Goal: Task Accomplishment & Management: Use online tool/utility

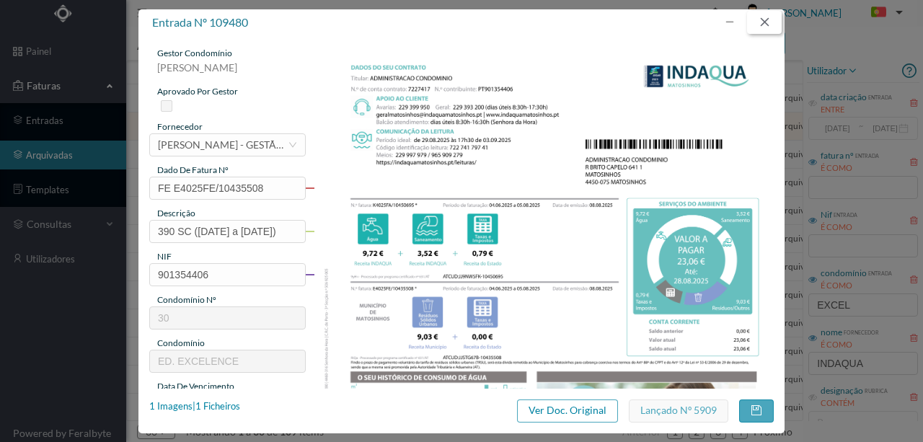
click at [766, 25] on button "button" at bounding box center [764, 22] width 35 height 23
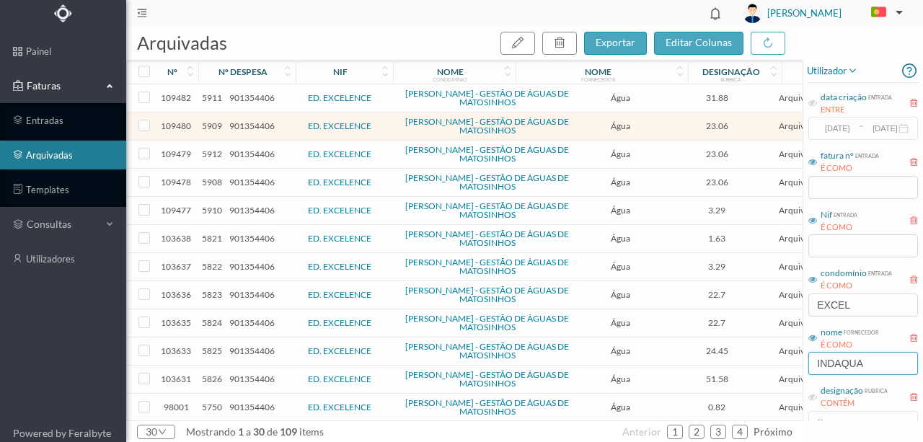
drag, startPoint x: 886, startPoint y: 361, endPoint x: 746, endPoint y: 359, distance: 139.9
click at [756, 365] on div "arquivadas exportar editar colunas nº nº despesa nif nome condomínio nome forne…" at bounding box center [524, 234] width 797 height 415
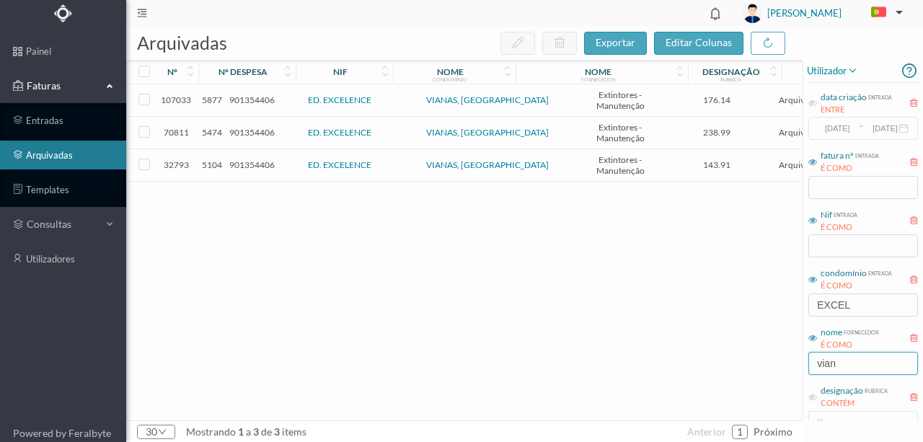
click at [845, 368] on input "vian" at bounding box center [863, 363] width 110 height 23
type input "vian"
drag, startPoint x: 839, startPoint y: 310, endPoint x: 708, endPoint y: 317, distance: 130.7
click at [708, 317] on div "arquivadas exportar editar colunas nº nº despesa nif nome condomínio nome forne…" at bounding box center [524, 234] width 797 height 415
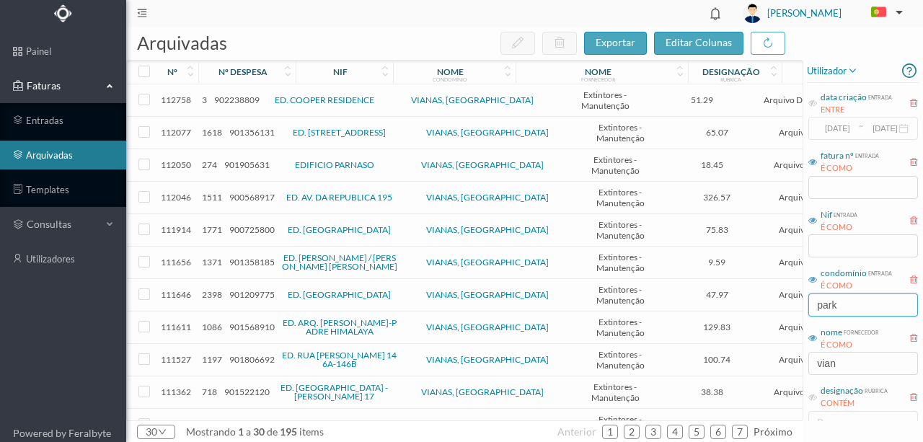
type input "park"
click at [255, 291] on span "901209775" at bounding box center [251, 294] width 45 height 11
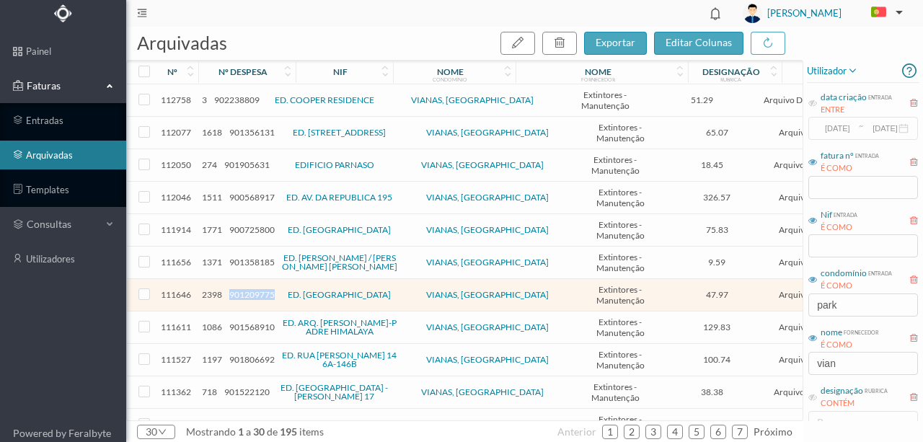
click at [255, 291] on span "901209775" at bounding box center [251, 294] width 45 height 11
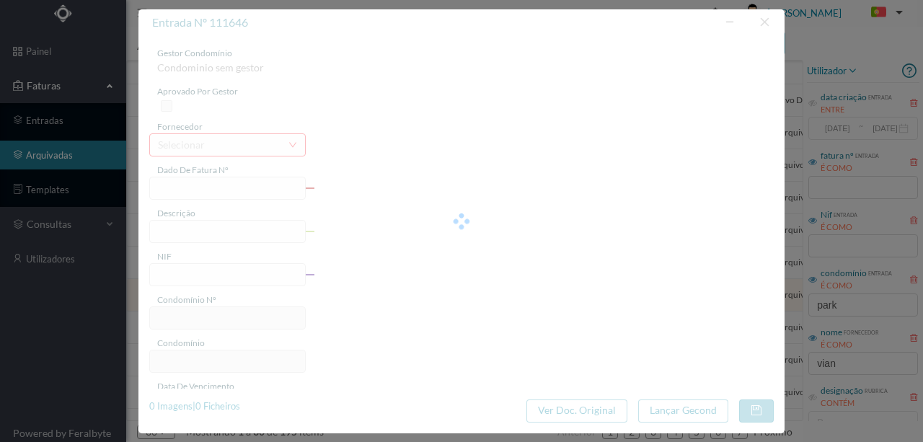
type input "Fv2504311"
type input "Manutenção de extintores"
type input "901209775"
type input "2025-09-05"
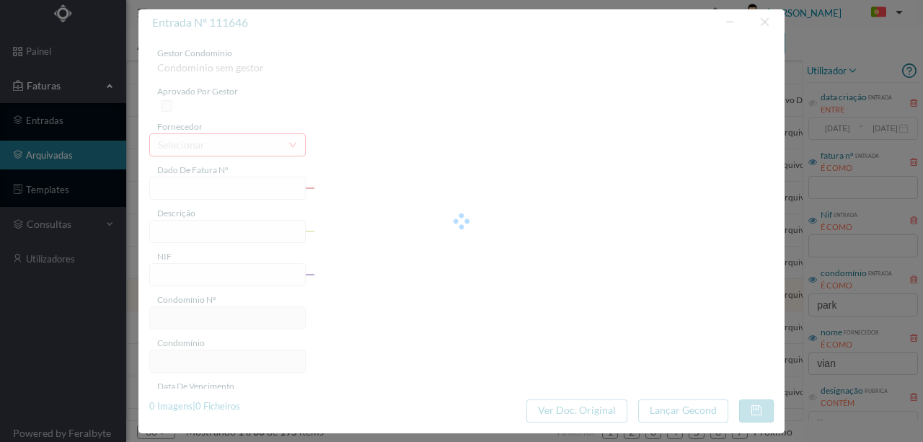
type input "2025-09-08"
type input "47.97"
type input "95"
type input "ED. PARK AVENUE"
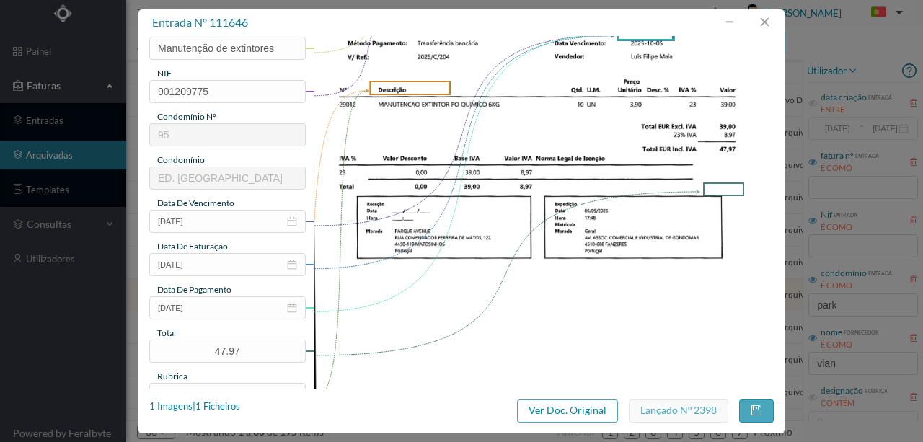
scroll to position [96, 0]
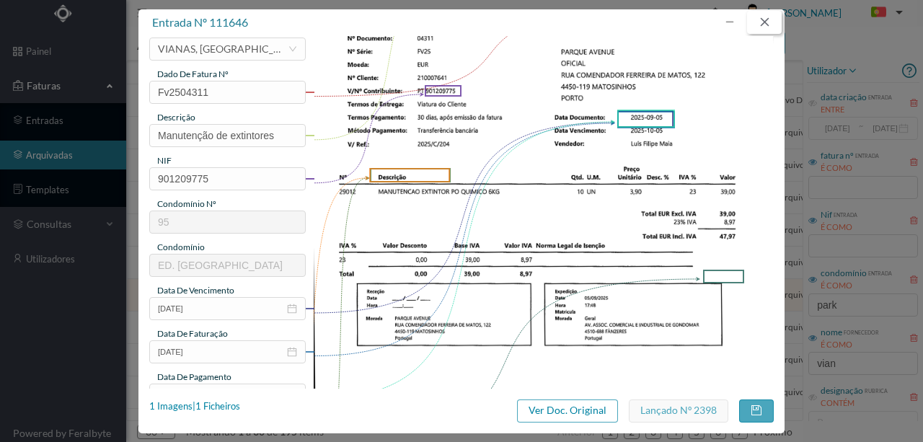
click at [777, 17] on button "button" at bounding box center [764, 22] width 35 height 23
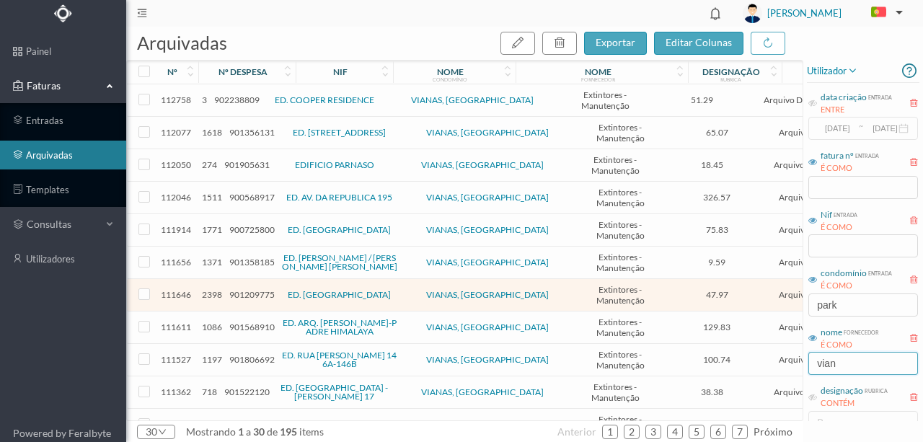
drag, startPoint x: 857, startPoint y: 366, endPoint x: 733, endPoint y: 366, distance: 124.8
click at [733, 366] on div "arquivadas exportar editar colunas nº nº despesa nif nome condomínio nome forne…" at bounding box center [524, 234] width 797 height 415
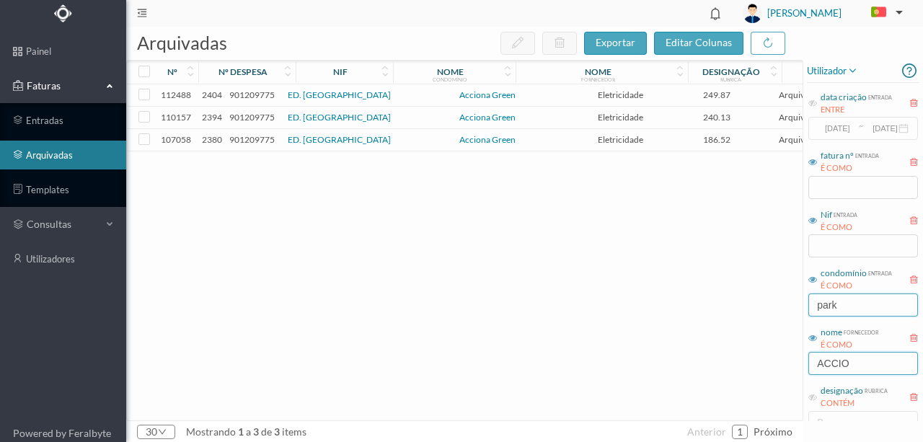
type input "ACCIO"
click at [833, 300] on input "park" at bounding box center [863, 305] width 110 height 23
drag, startPoint x: 848, startPoint y: 302, endPoint x: 762, endPoint y: 302, distance: 86.5
click at [762, 302] on div "arquivadas exportar editar colunas nº nº despesa nif nome condomínio nome forne…" at bounding box center [524, 234] width 797 height 415
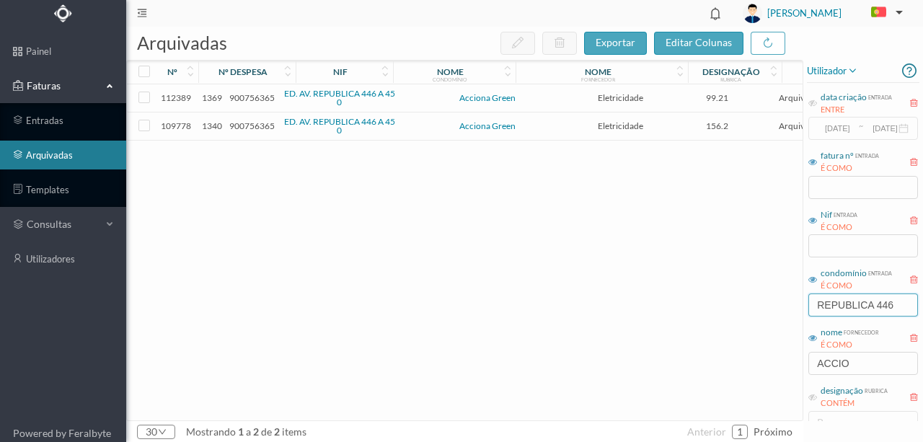
type input "REPUBLICA 446"
click at [254, 122] on span "900756365" at bounding box center [251, 125] width 45 height 11
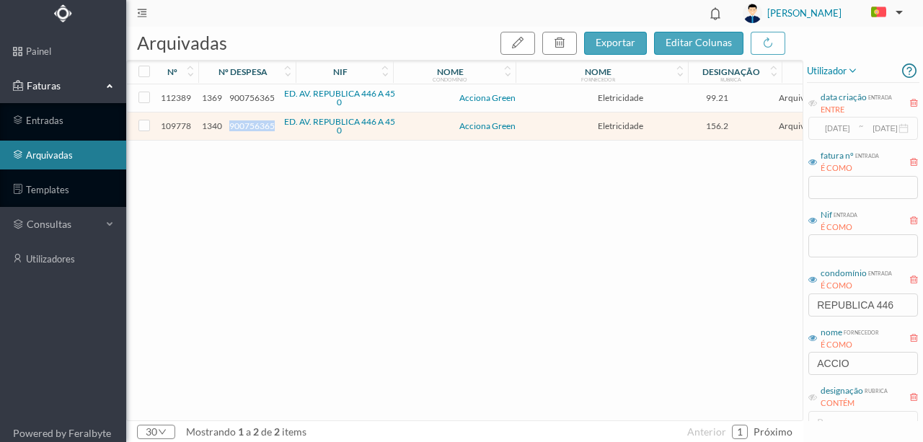
click at [254, 122] on span "900756365" at bounding box center [251, 125] width 45 height 11
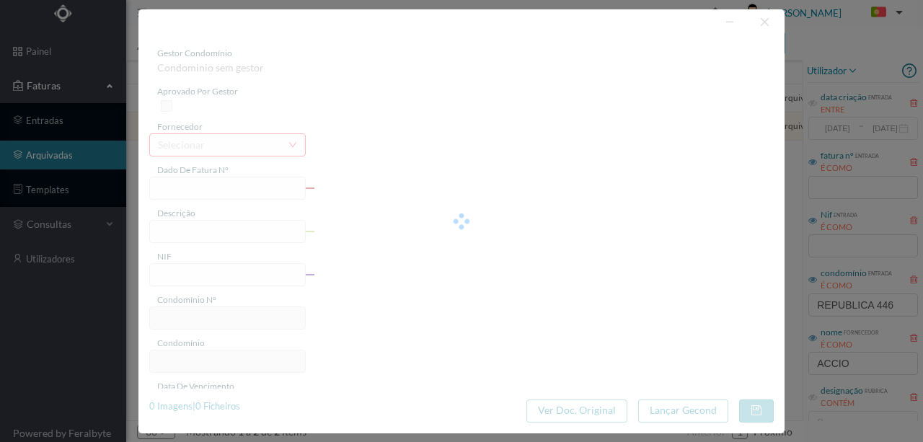
type input "FT P25/034618"
type input "448 (20.06.2025 a 07.08.2025)"
type input "900756365"
type input "12-09-2025"
type input "13-08-2025"
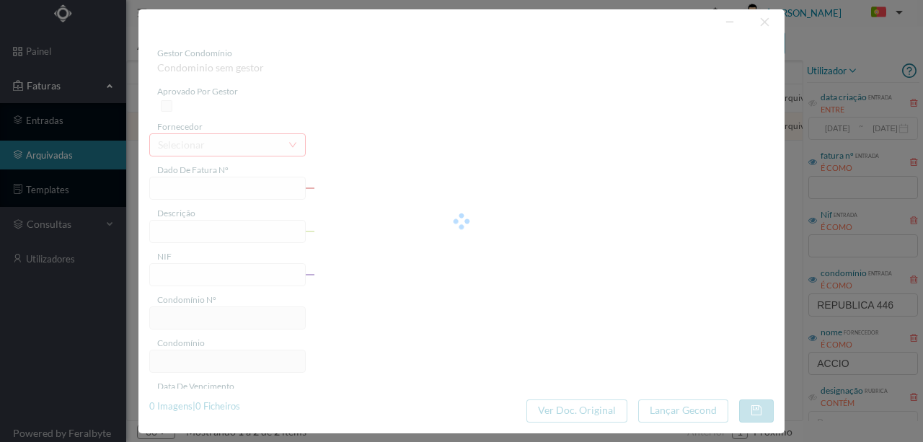
type input "12-09-2025"
type input "156.20"
type input "116"
type input "ED. AV. REPUBLICA 446 A 450"
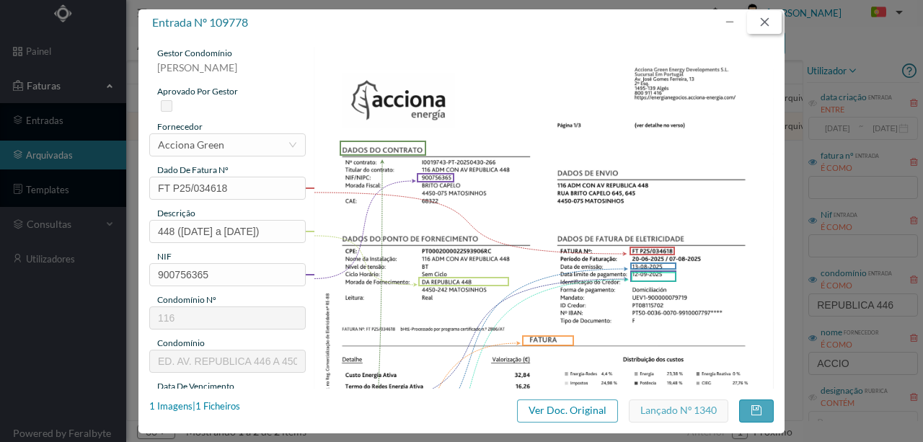
click at [770, 25] on button "button" at bounding box center [764, 22] width 35 height 23
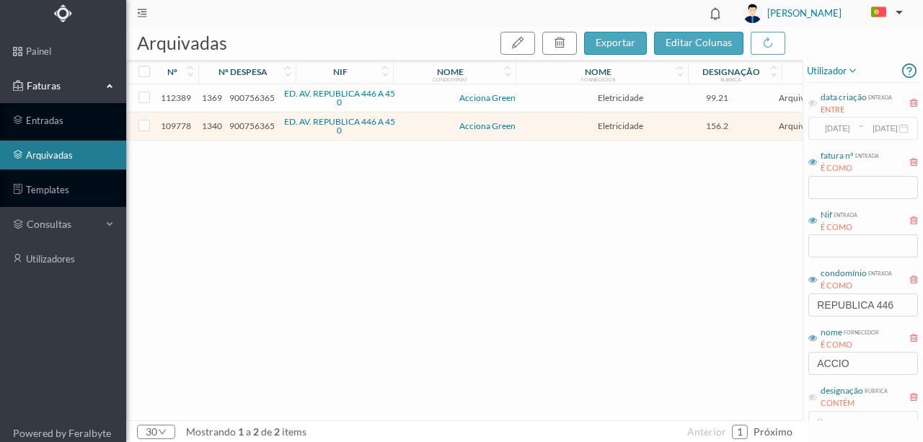
click at [245, 98] on span "900756365" at bounding box center [251, 97] width 45 height 11
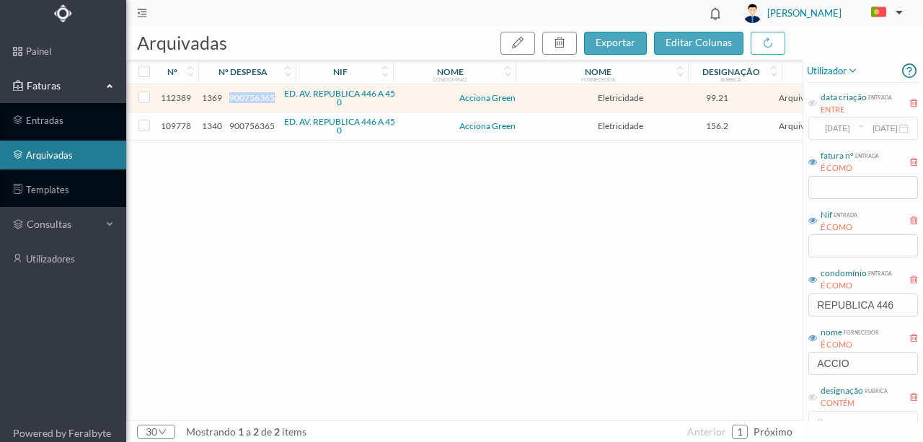
click at [245, 98] on span "900756365" at bounding box center [251, 97] width 45 height 11
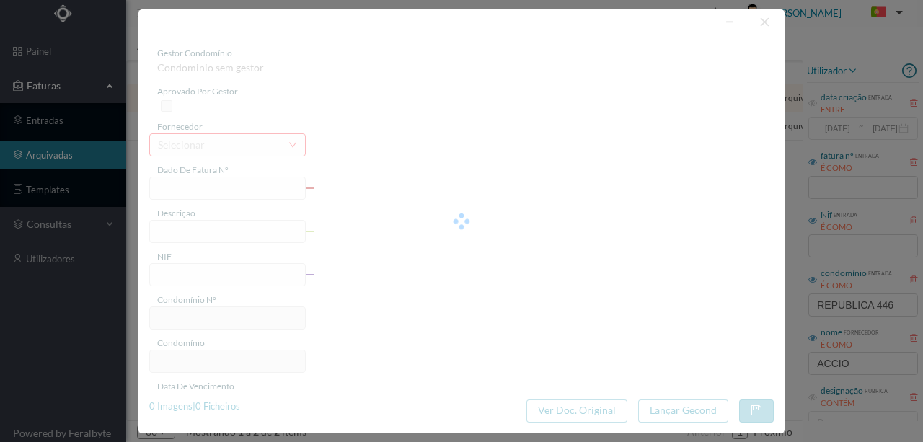
type input "FT P25/040201"
type input "448 (11.08.2025 a 10.09.2025)"
type input "900756365"
type input "16-10-2025"
type input "16-09-2025"
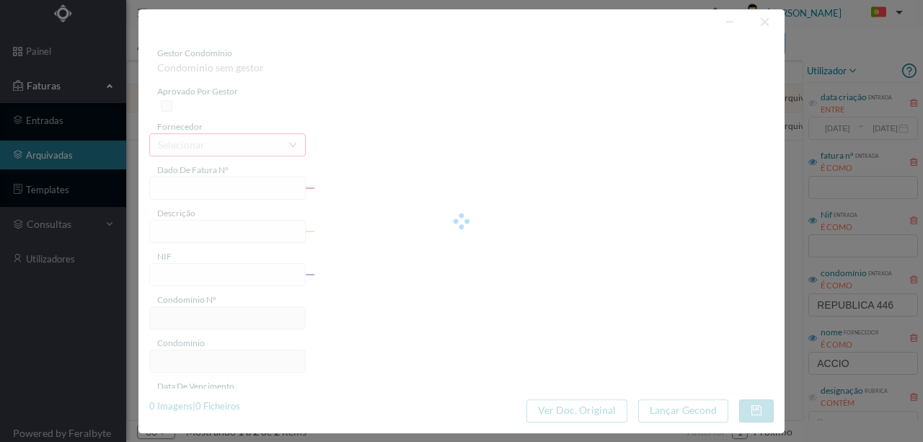
type input "16-10-2025"
type input "99.21"
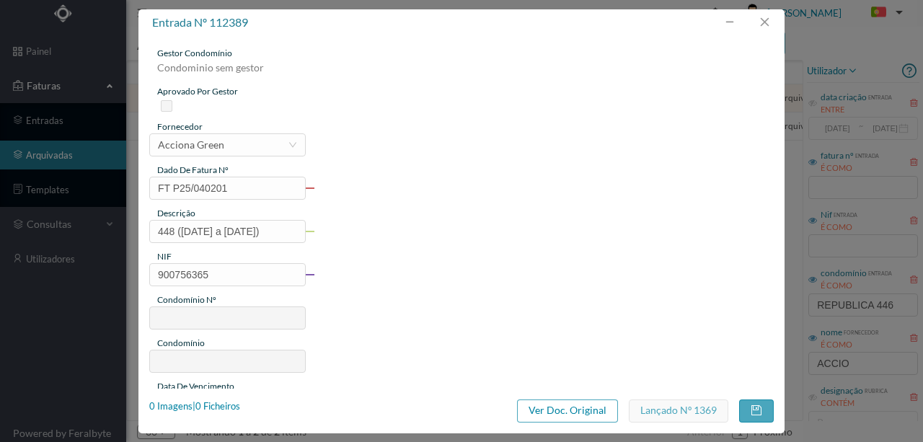
type input "116"
type input "ED. AV. REPUBLICA 446 A 450"
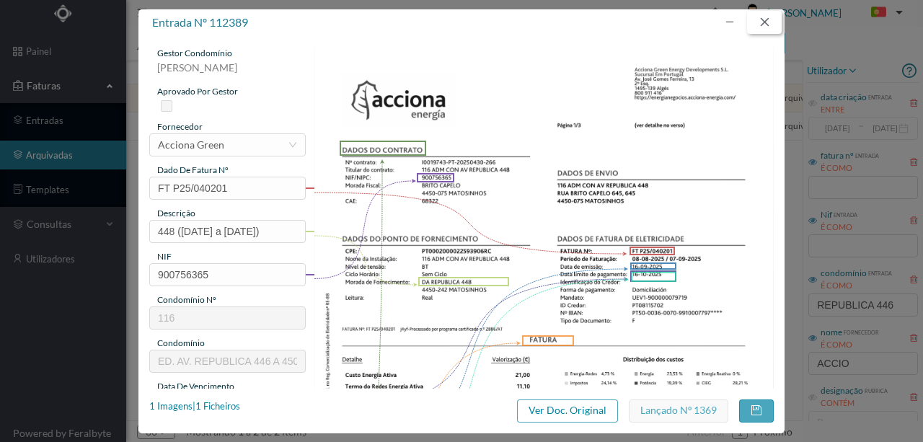
click at [769, 14] on button "button" at bounding box center [764, 22] width 35 height 23
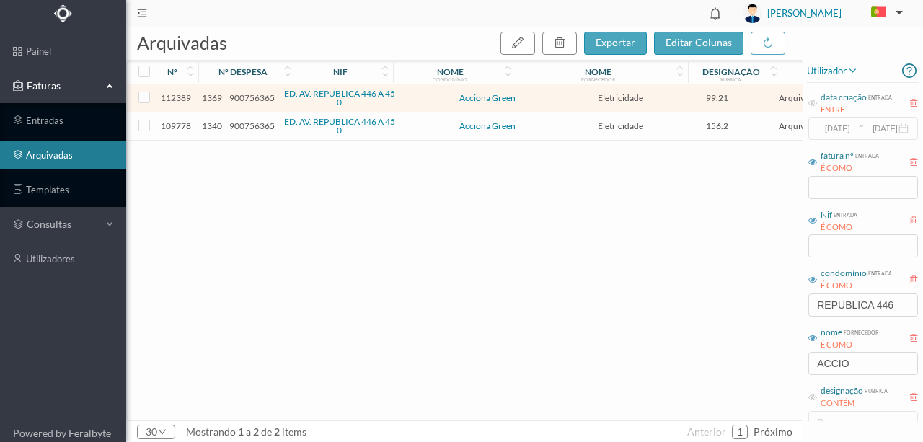
click at [255, 124] on span "900756365" at bounding box center [251, 125] width 45 height 11
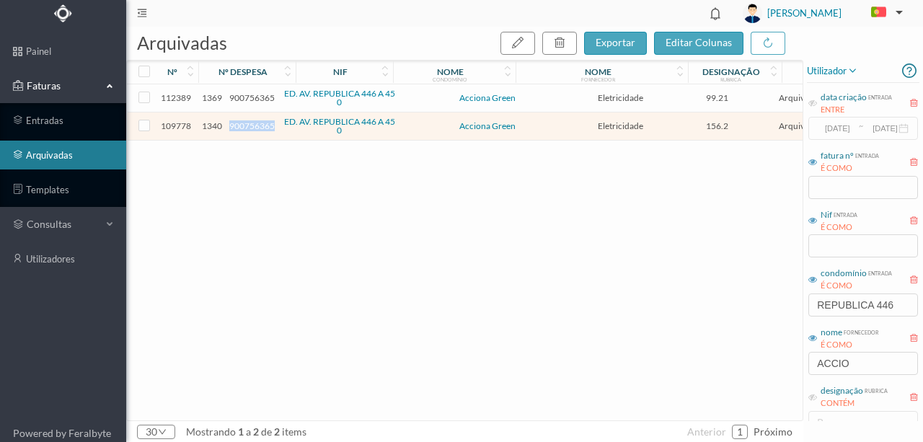
click at [255, 124] on span "900756365" at bounding box center [251, 125] width 45 height 11
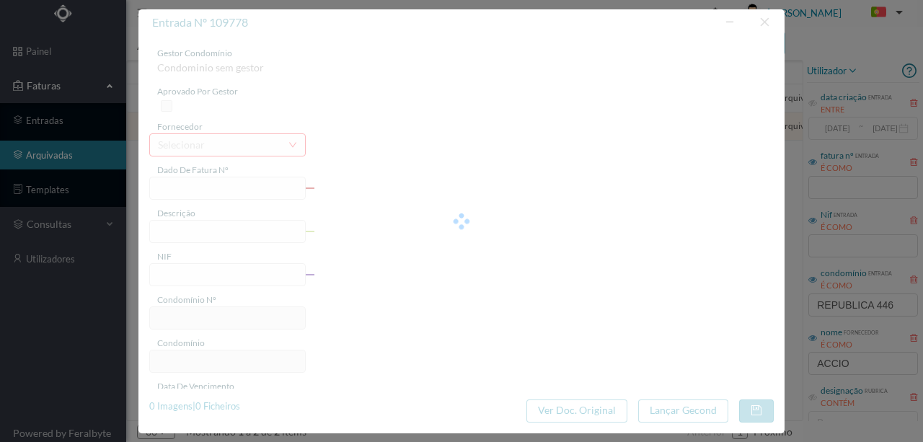
type input "FT P25/034618"
type input "448 (20.06.2025 a 07.08.2025)"
type input "900756365"
type input "12-09-2025"
type input "13-08-2025"
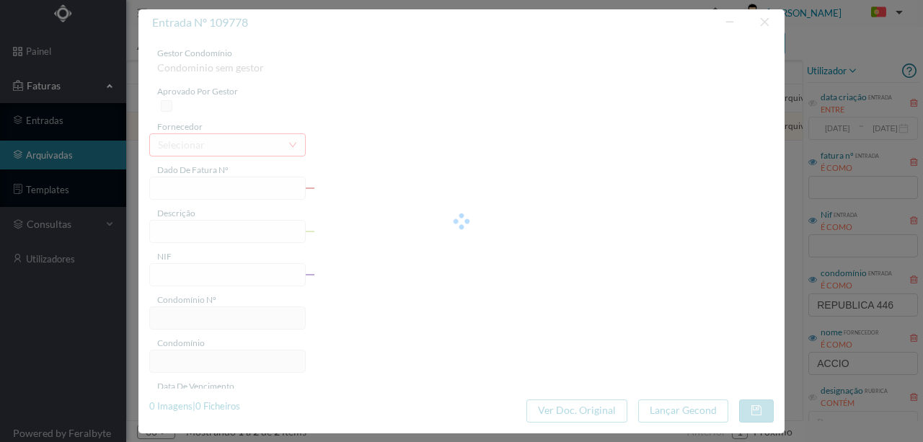
type input "12-09-2025"
type input "156.20"
type input "116"
type input "ED. AV. REPUBLICA 446 A 450"
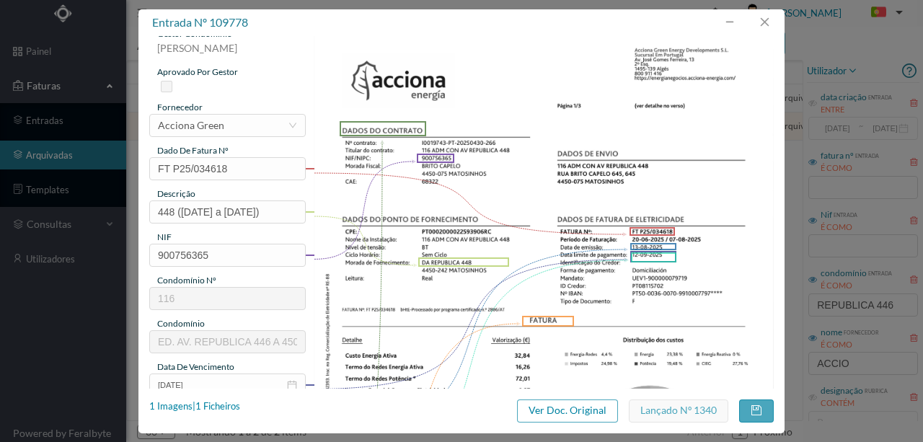
scroll to position [0, 0]
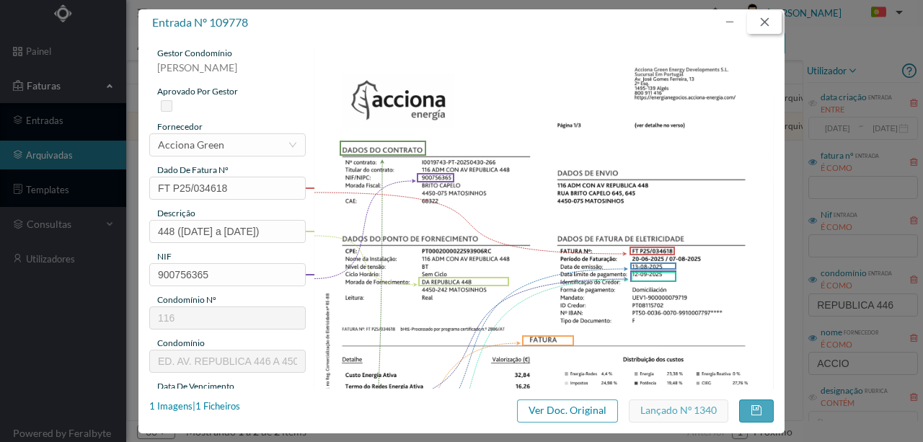
click at [766, 16] on button "button" at bounding box center [764, 22] width 35 height 23
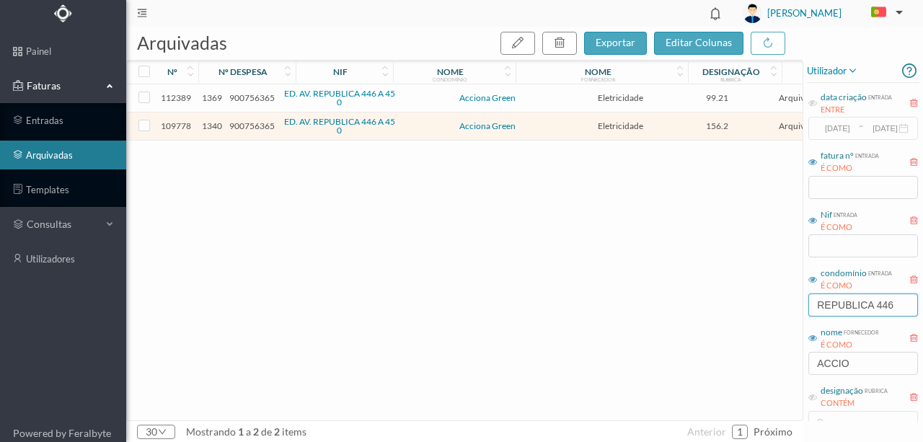
drag, startPoint x: 904, startPoint y: 306, endPoint x: 712, endPoint y: 307, distance: 191.8
click at [712, 307] on div "arquivadas exportar editar colunas nº nº despesa nif nome condomínio nome forne…" at bounding box center [524, 234] width 797 height 415
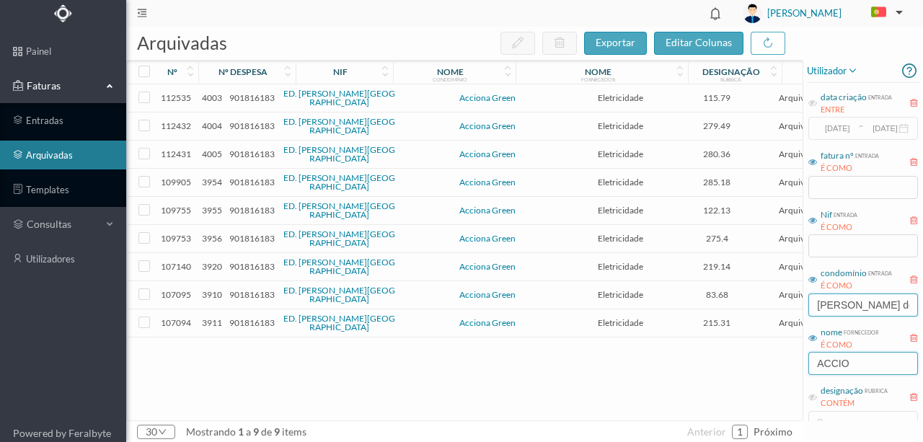
type input "casas de"
drag, startPoint x: 861, startPoint y: 360, endPoint x: 742, endPoint y: 372, distance: 119.6
click at [742, 372] on div "arquivadas exportar editar colunas nº nº despesa nif nome condomínio nome forne…" at bounding box center [524, 234] width 797 height 415
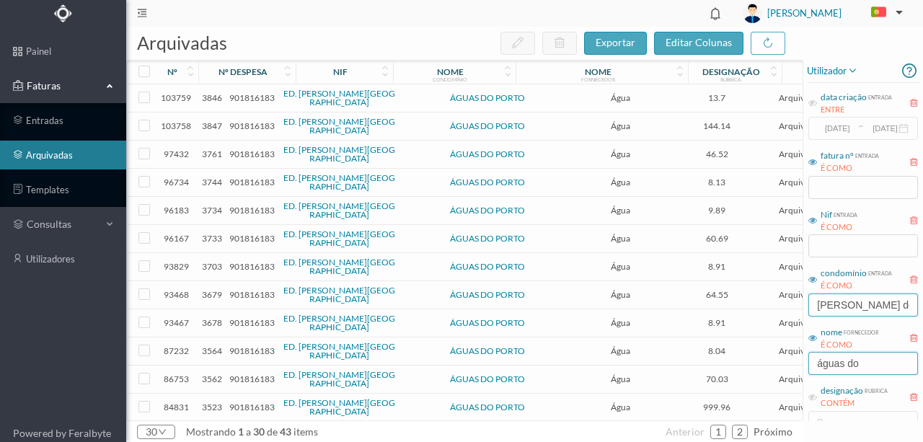
type input "águas do porto"
click at [250, 94] on span "901816183" at bounding box center [251, 97] width 45 height 11
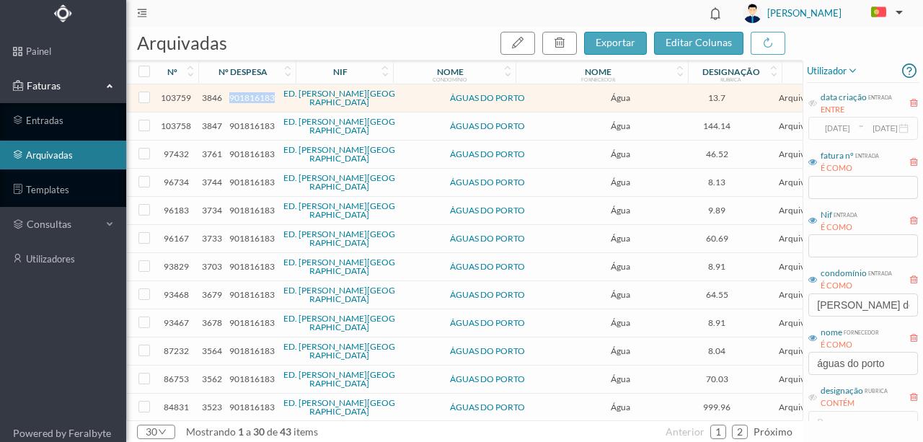
click at [250, 94] on span "901816183" at bounding box center [251, 97] width 45 height 11
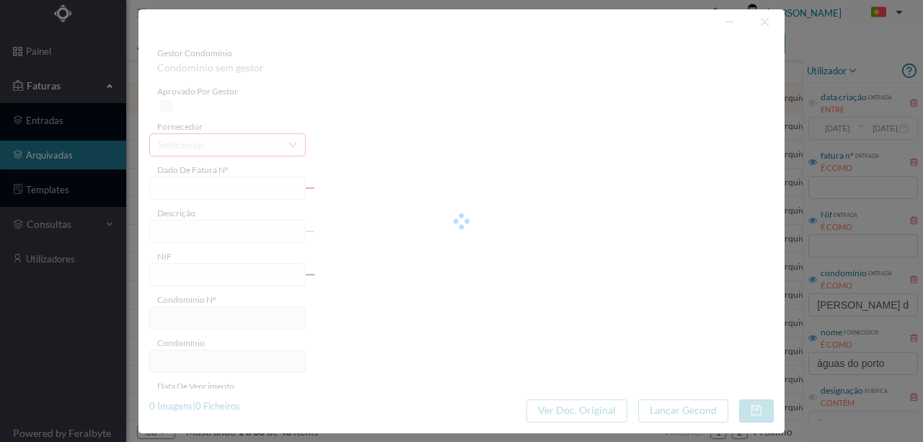
type input "73369934"
type input "255 Comuns (04.04.2025 a 06.05.2025)"
type input "901816183"
type input "2025-05-07"
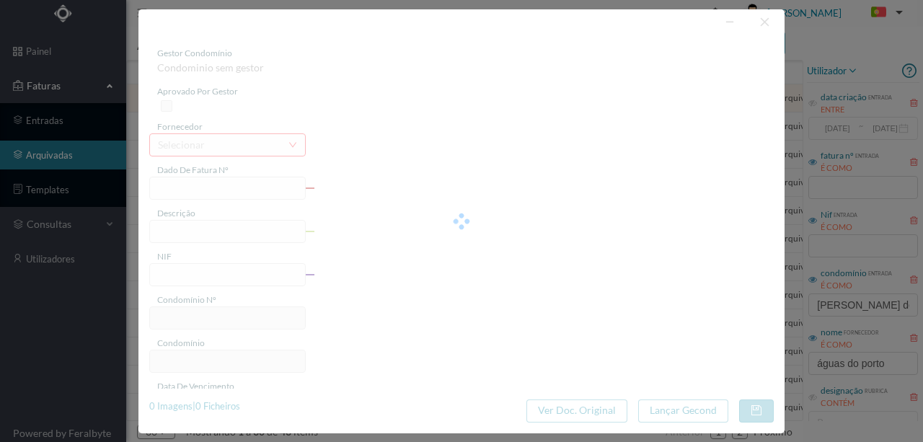
type input "22-05-2025"
type input "13.70"
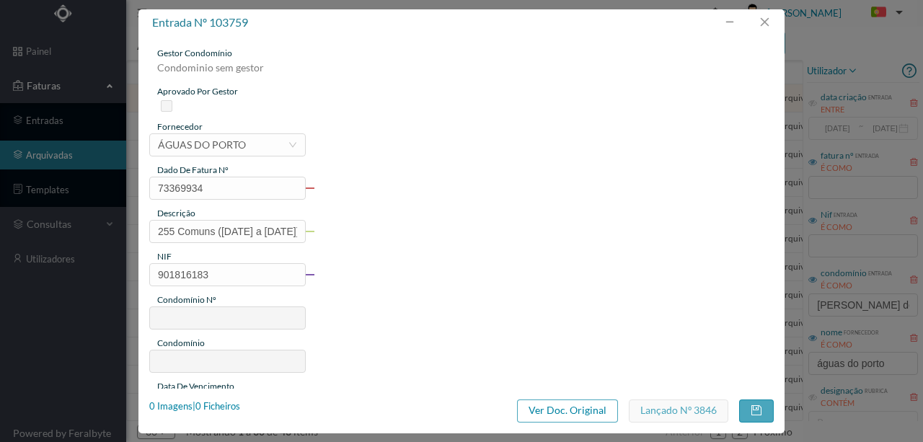
type input "250"
type input "ED. CASAS DE RAMALDE"
